Goal: Task Accomplishment & Management: Use online tool/utility

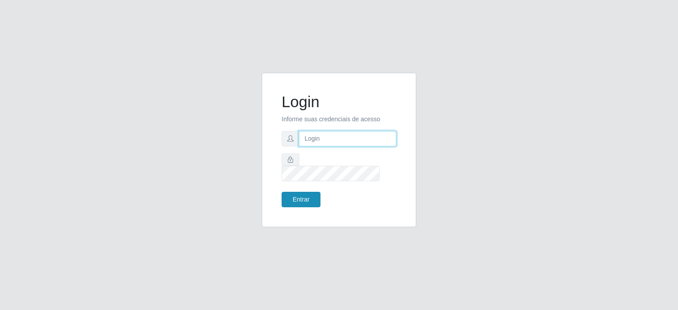
type input "[EMAIL_ADDRESS][DOMAIN_NAME]"
click at [293, 192] on button "Entrar" at bounding box center [300, 199] width 39 height 15
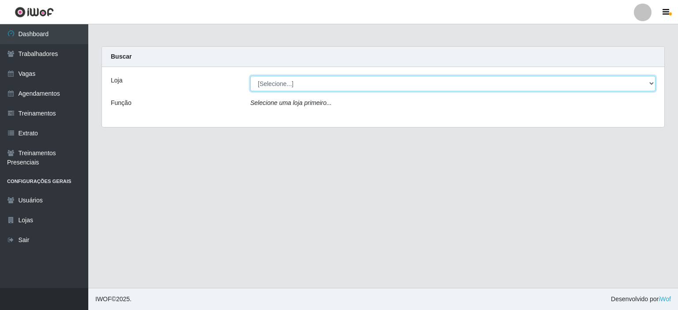
click at [288, 86] on select "[Selecione...] Preço Bom Supermercado" at bounding box center [452, 83] width 405 height 15
select select "387"
click at [250, 76] on select "[Selecione...] Preço Bom Supermercado" at bounding box center [452, 83] width 405 height 15
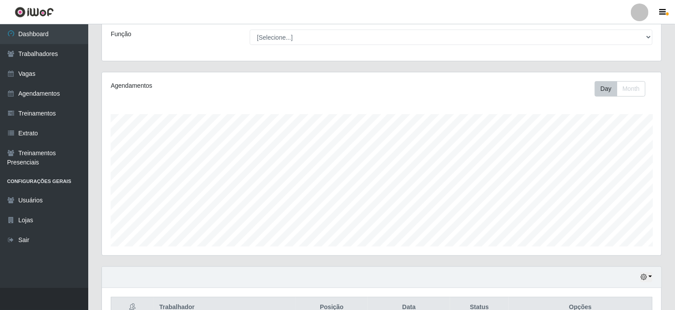
scroll to position [156, 0]
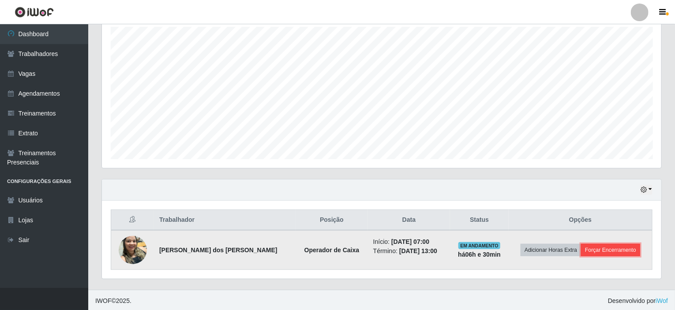
click at [603, 249] on button "Forçar Encerramento" at bounding box center [610, 250] width 59 height 12
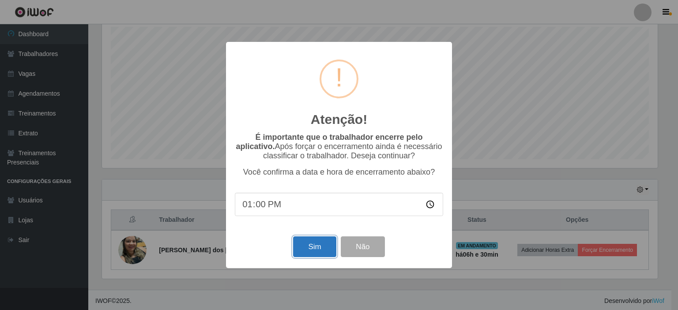
drag, startPoint x: 317, startPoint y: 256, endPoint x: 314, endPoint y: 251, distance: 5.8
click at [316, 255] on button "Sim" at bounding box center [314, 246] width 43 height 21
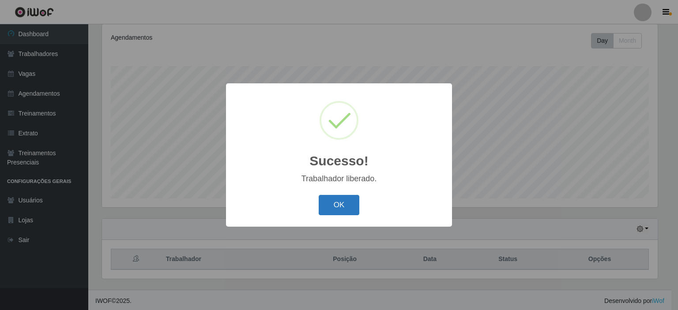
click at [335, 205] on button "OK" at bounding box center [338, 205] width 41 height 21
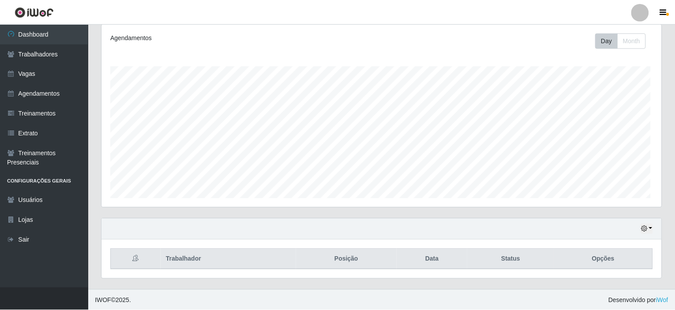
scroll to position [183, 559]
